Goal: Information Seeking & Learning: Learn about a topic

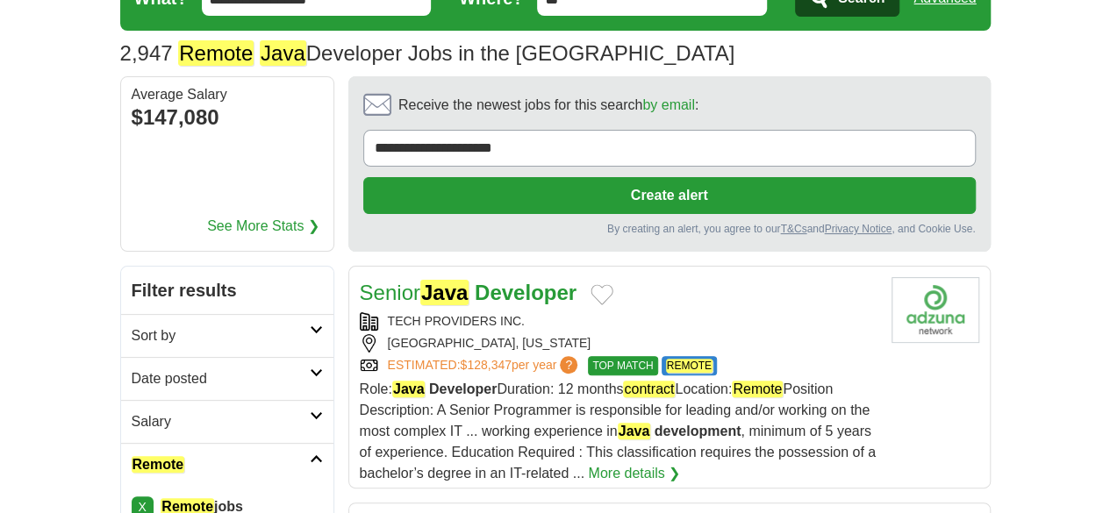
click at [806, 334] on div "DOWNEY, CALIFORNIA" at bounding box center [619, 343] width 518 height 18
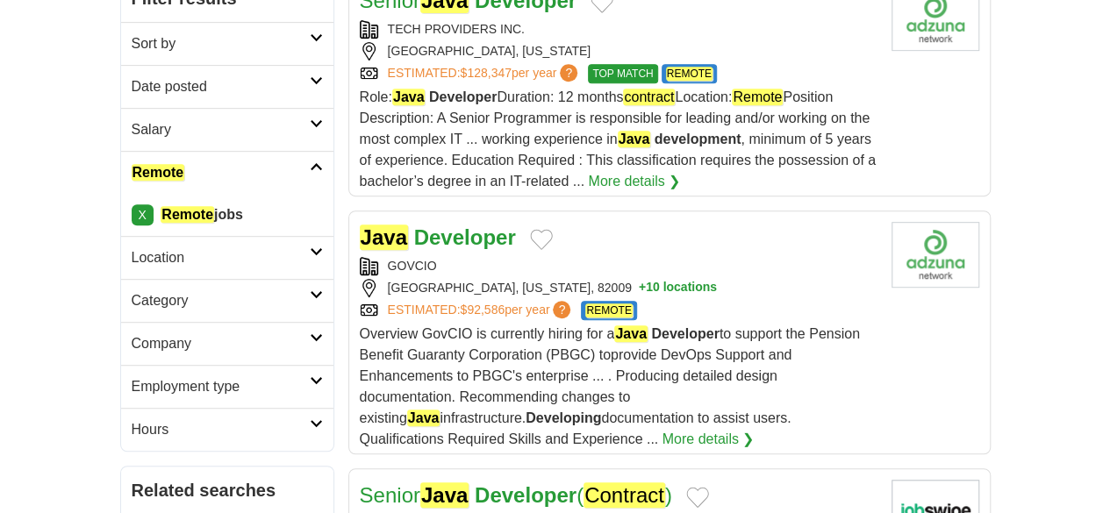
scroll to position [439, 0]
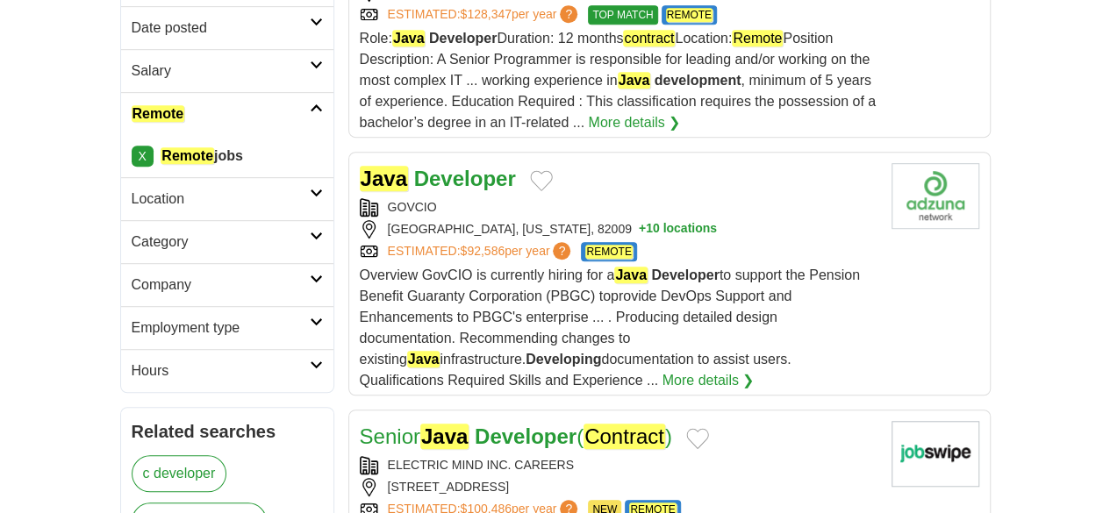
click at [689, 198] on div "GOVCIO" at bounding box center [619, 207] width 518 height 18
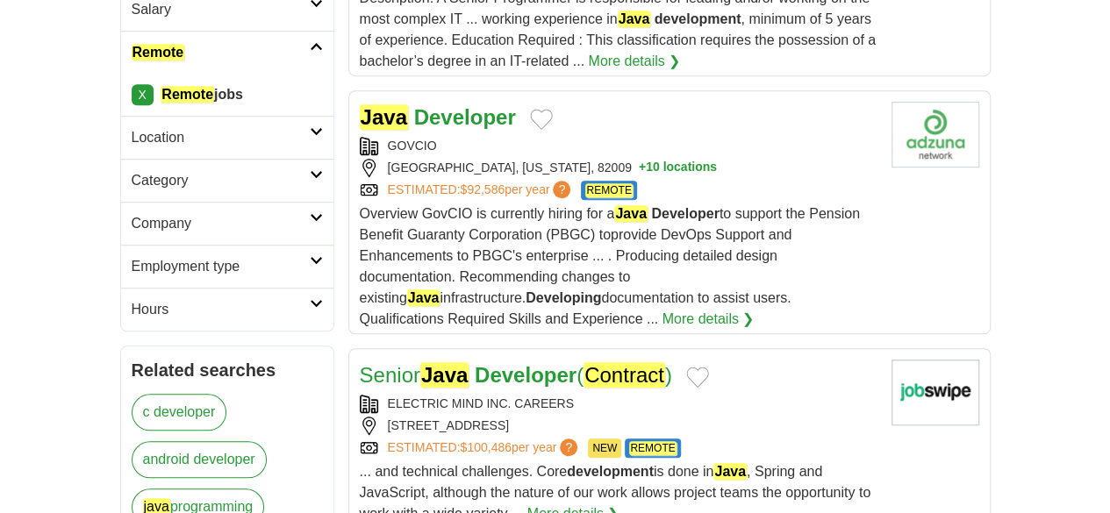
scroll to position [526, 0]
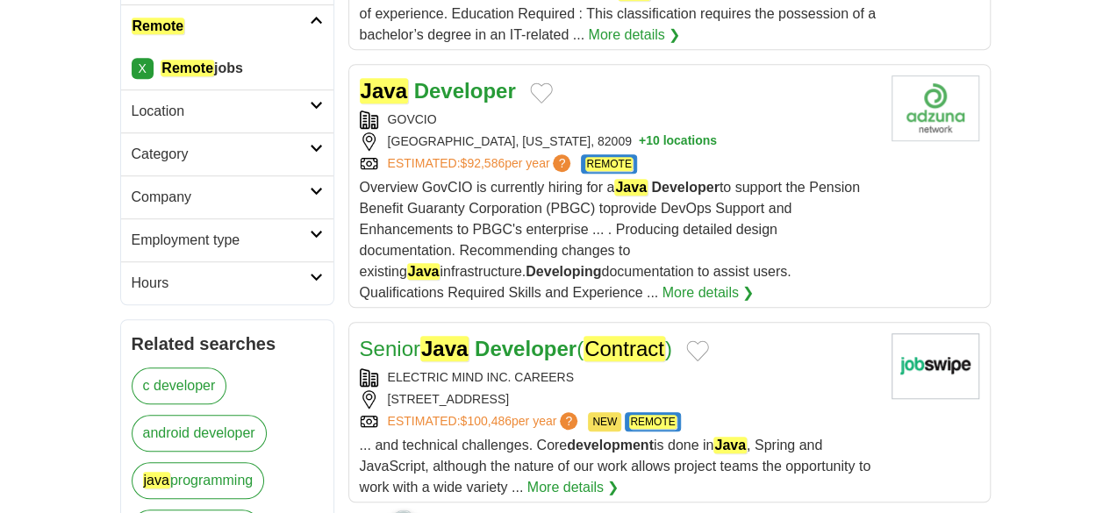
click at [690, 368] on div "ELECTRIC MIND INC. CAREERS" at bounding box center [619, 377] width 518 height 18
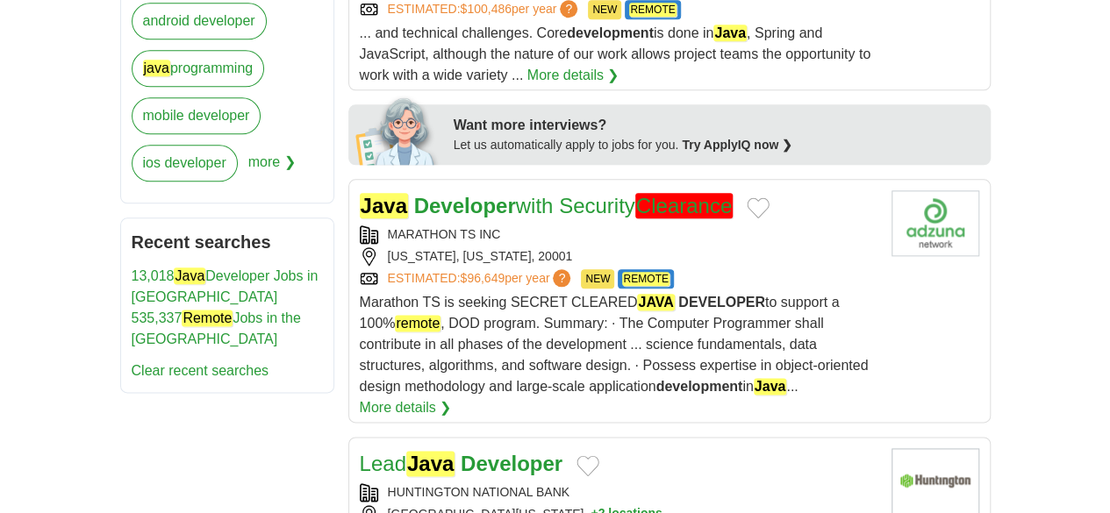
scroll to position [965, 0]
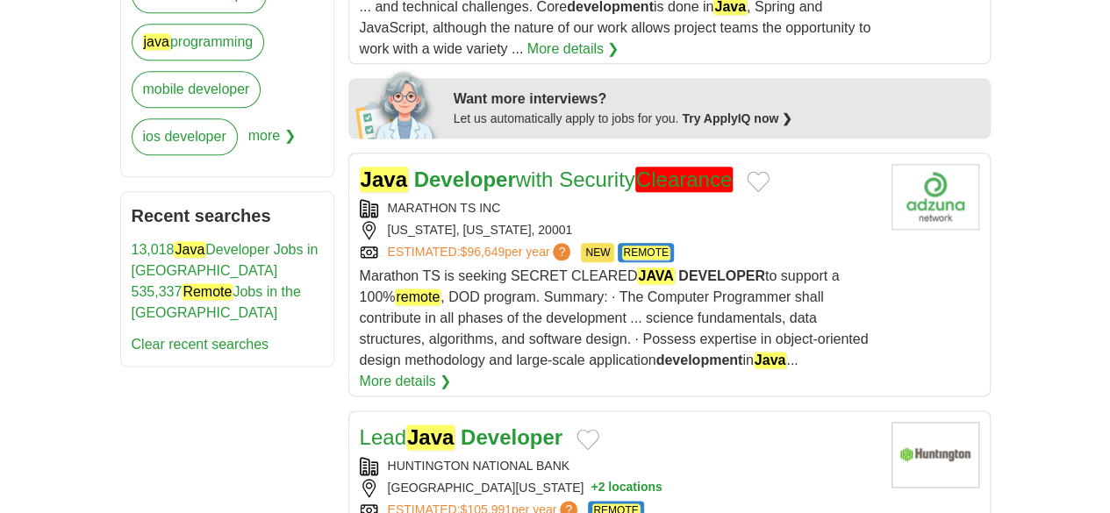
click at [700, 479] on div "COLUMBUS, OHIO, 43201 + 2 locations" at bounding box center [619, 488] width 518 height 18
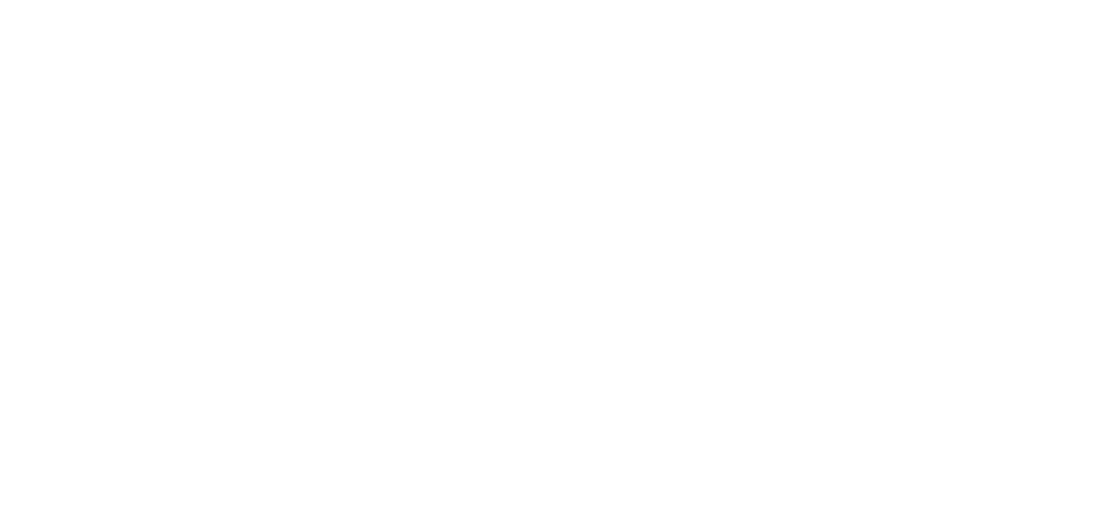
scroll to position [3070, 0]
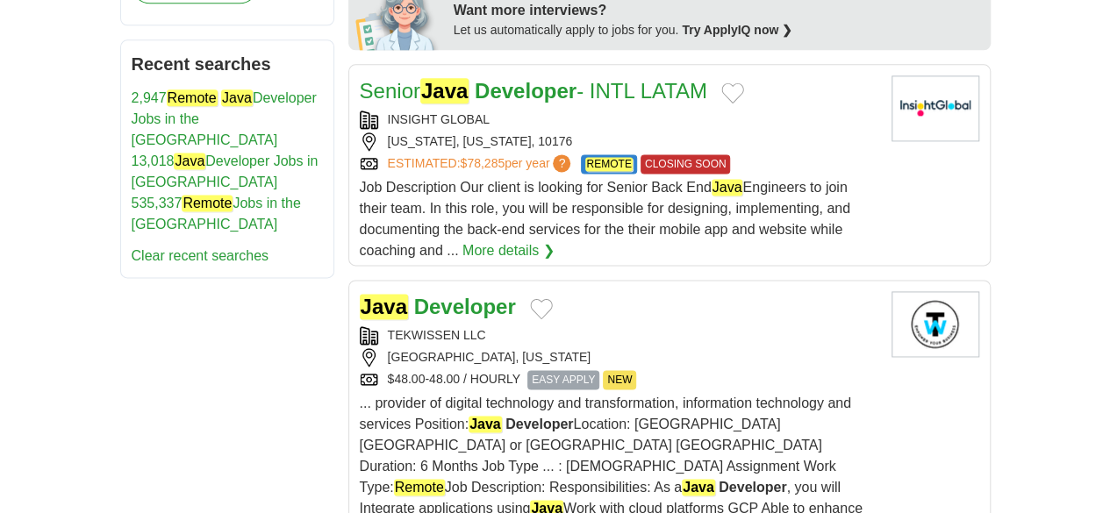
scroll to position [1140, 0]
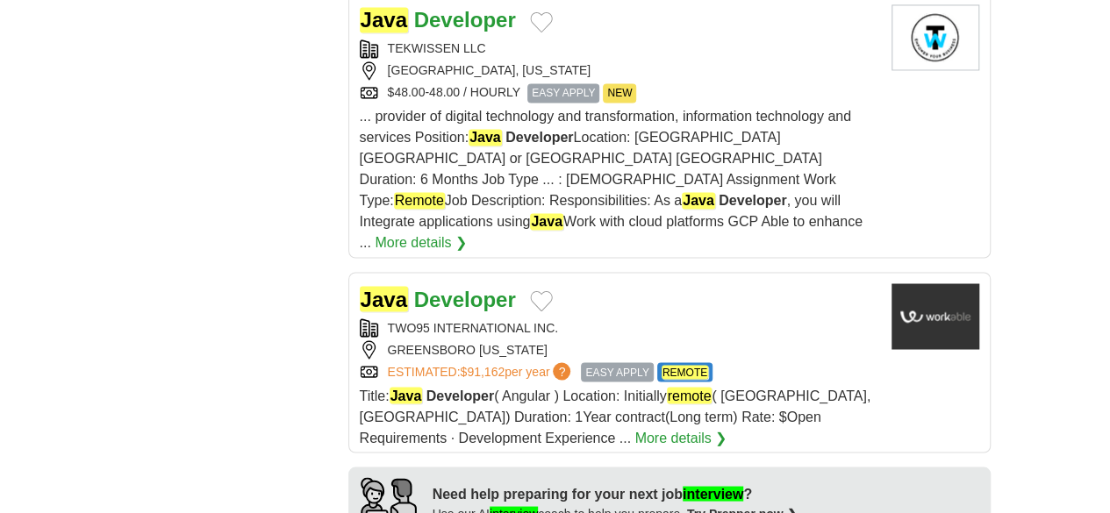
scroll to position [1316, 0]
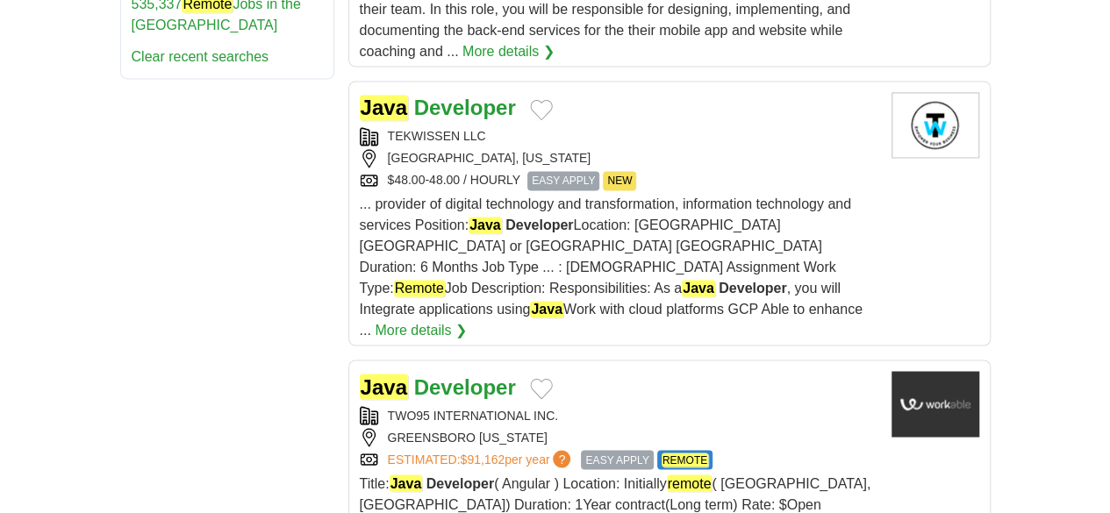
click at [699, 406] on div "TWO95 INTERNATIONAL INC." at bounding box center [619, 415] width 518 height 18
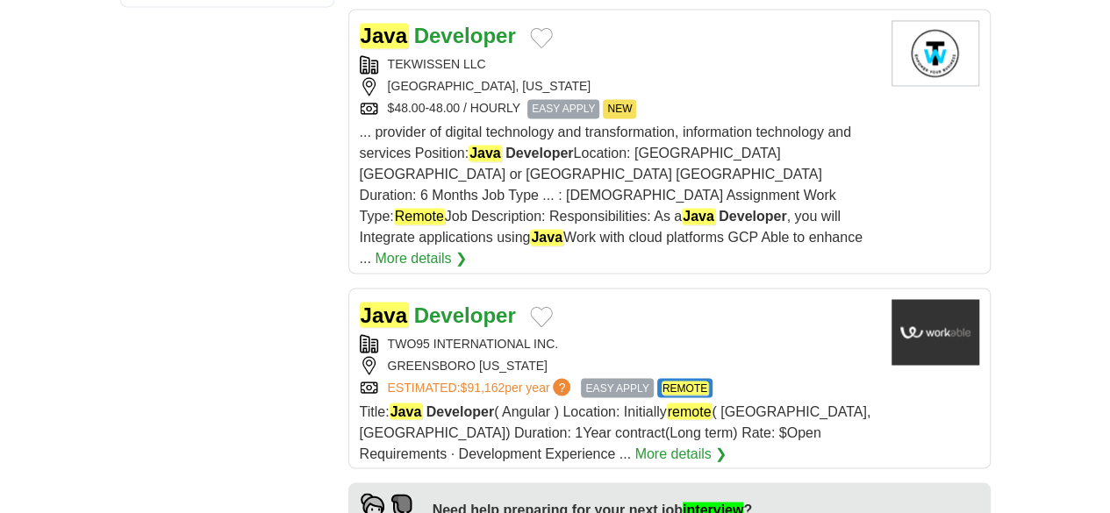
scroll to position [1491, 0]
